Goal: Task Accomplishment & Management: Complete application form

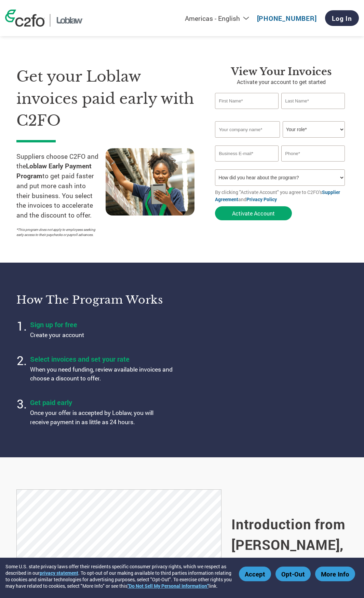
click at [253, 100] on input "text" at bounding box center [247, 101] width 64 height 16
type input "[PERSON_NAME]"
type input "Nicely"
type input "Global Food Safety Consultants"
type input "[EMAIL_ADDRESS][DOMAIN_NAME]"
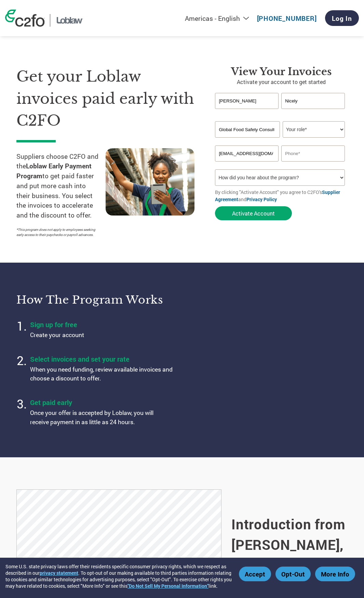
type input "9094375600"
click at [262, 215] on button "Activate Account" at bounding box center [253, 213] width 77 height 14
click at [336, 129] on select "Your role* CFO Controller Credit Manager Finance Director Treasurer CEO Preside…" at bounding box center [314, 129] width 63 height 16
select select "OTHER"
click at [283, 121] on select "Your role* CFO Controller Credit Manager Finance Director Treasurer CEO Preside…" at bounding box center [314, 129] width 63 height 16
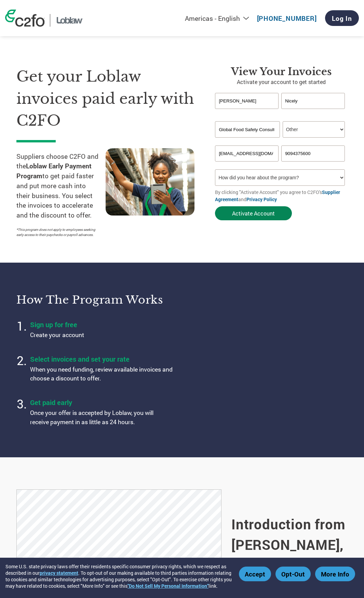
click at [276, 217] on button "Activate Account" at bounding box center [253, 213] width 77 height 14
click at [243, 105] on input "text" at bounding box center [247, 101] width 64 height 16
type input "[PERSON_NAME]"
type input "Nicely"
type input "Global Food Safety Consultants"
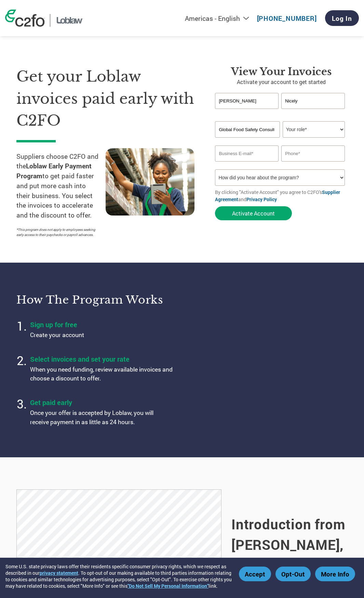
type input "lisanicely@gmail.com"
type input "9094375600"
drag, startPoint x: 266, startPoint y: 151, endPoint x: 214, endPoint y: 146, distance: 52.2
click at [214, 146] on div "View Your Invoices Activate your account to get started Lisa Nicely Invalid fir…" at bounding box center [276, 153] width 143 height 175
type input "martorifarms@globalfoodsafetyconsultants.com"
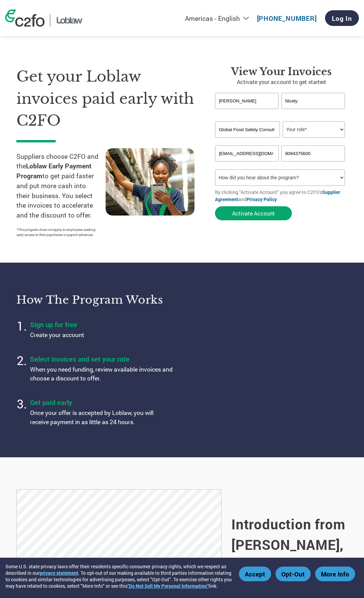
click at [341, 129] on select "Your role* CFO Controller Credit Manager Finance Director Treasurer CEO Preside…" at bounding box center [314, 129] width 63 height 16
select select "OTHER"
click at [283, 121] on select "Your role* CFO Controller Credit Manager Finance Director Treasurer CEO Preside…" at bounding box center [314, 129] width 63 height 16
click at [268, 213] on button "Activate Account" at bounding box center [253, 213] width 77 height 14
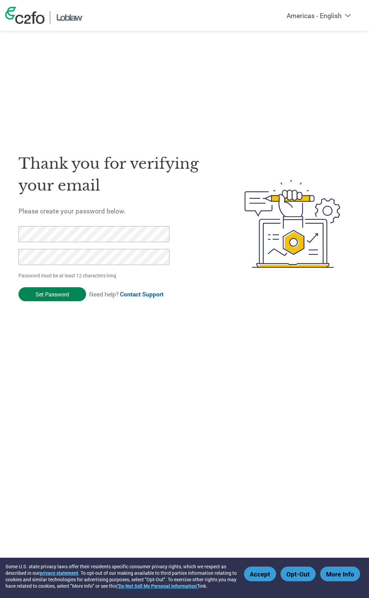
click at [72, 290] on input "Set Password" at bounding box center [52, 294] width 68 height 14
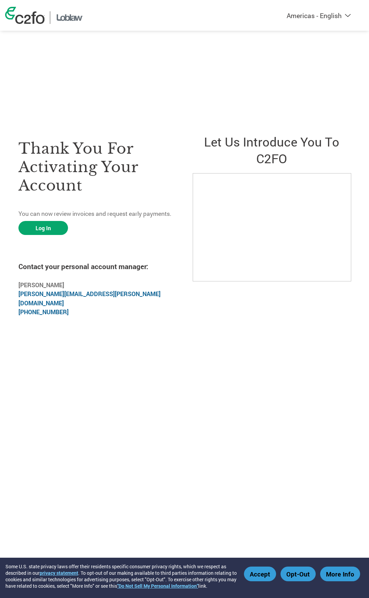
click at [159, 379] on div "Thank you for activating your account You can now review invoices and request e…" at bounding box center [184, 196] width 369 height 393
click at [60, 235] on link "Log In" at bounding box center [43, 228] width 50 height 14
